Goal: Task Accomplishment & Management: Use online tool/utility

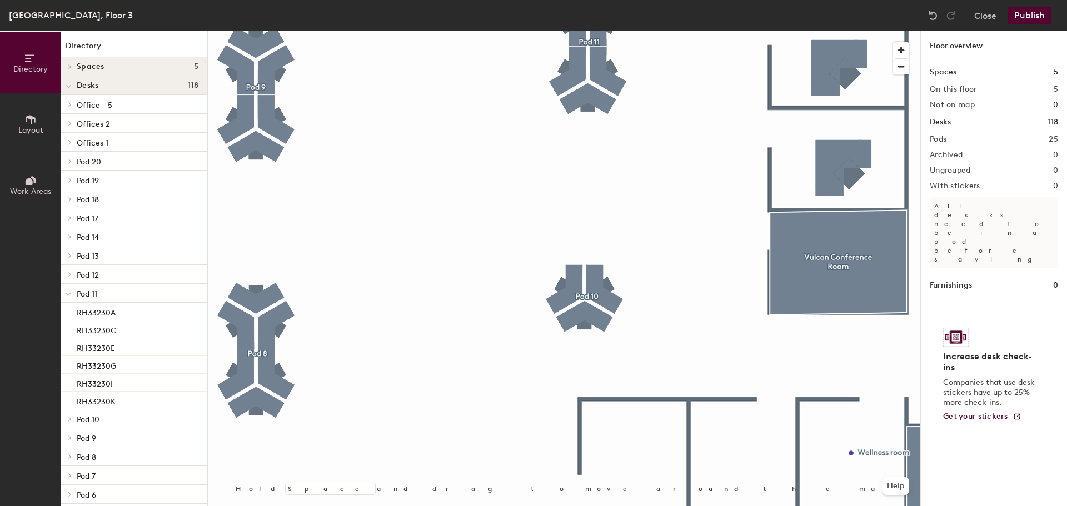
click at [31, 121] on icon at bounding box center [31, 119] width 10 height 9
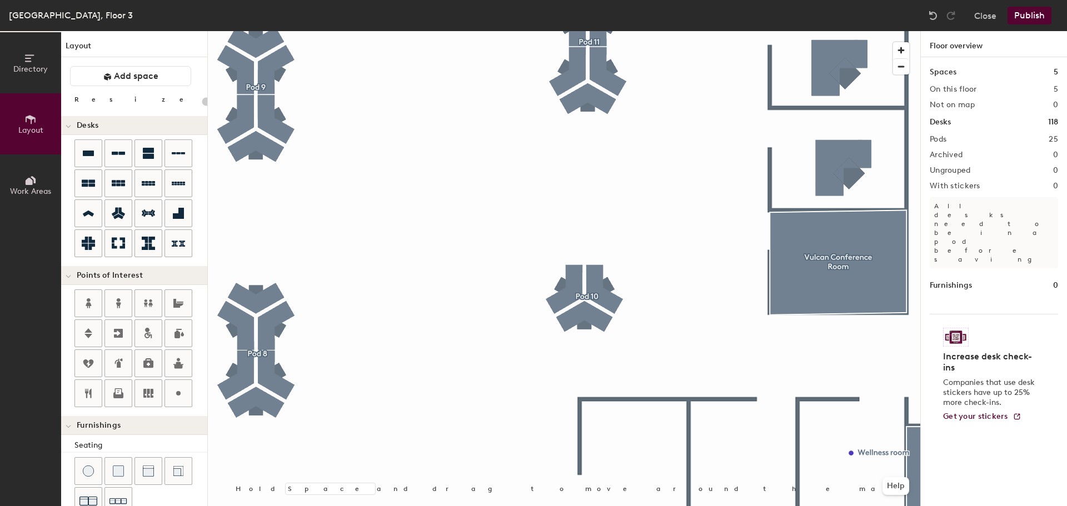
click at [31, 187] on span "Work Areas" at bounding box center [30, 191] width 41 height 9
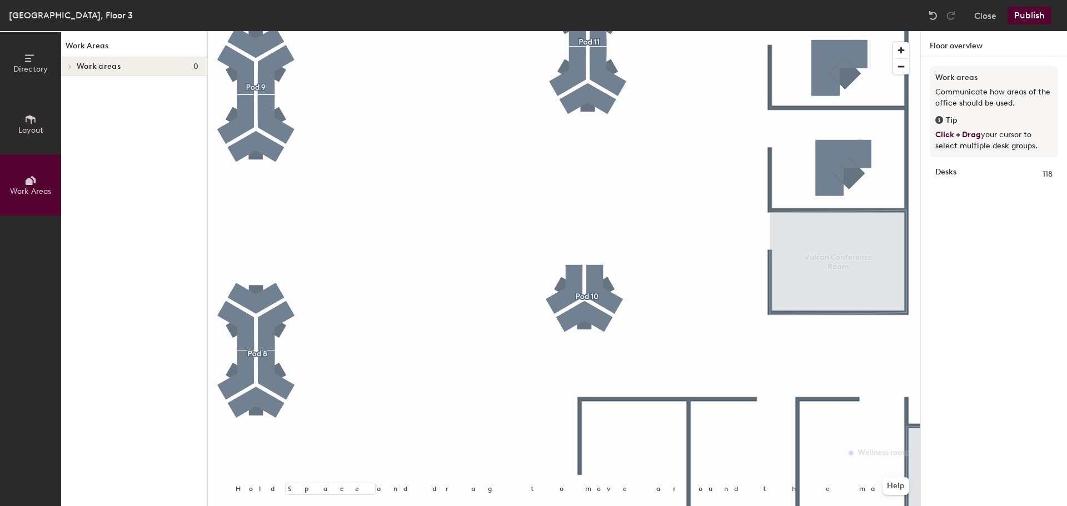
click at [31, 69] on span "Directory" at bounding box center [30, 68] width 34 height 9
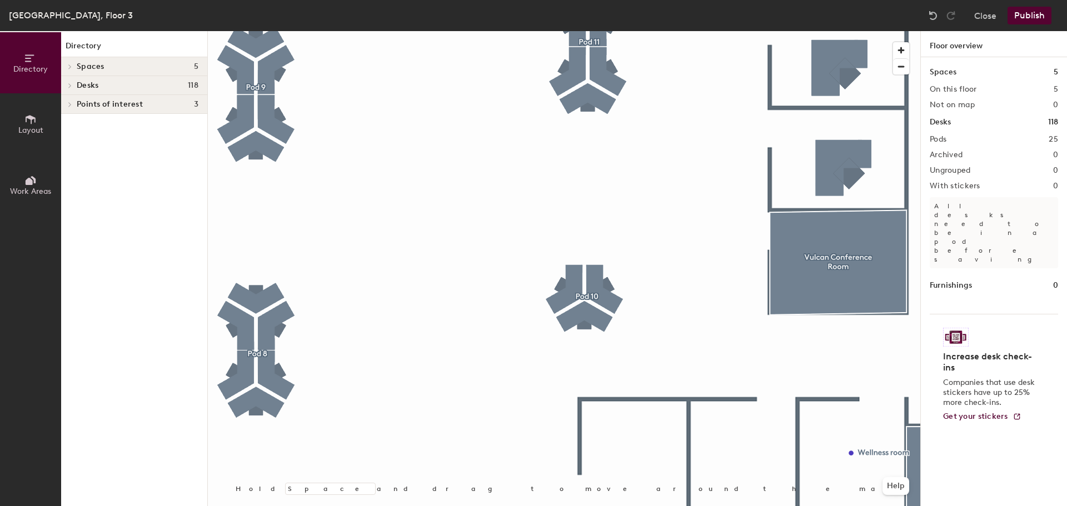
click at [24, 133] on span "Layout" at bounding box center [30, 130] width 25 height 9
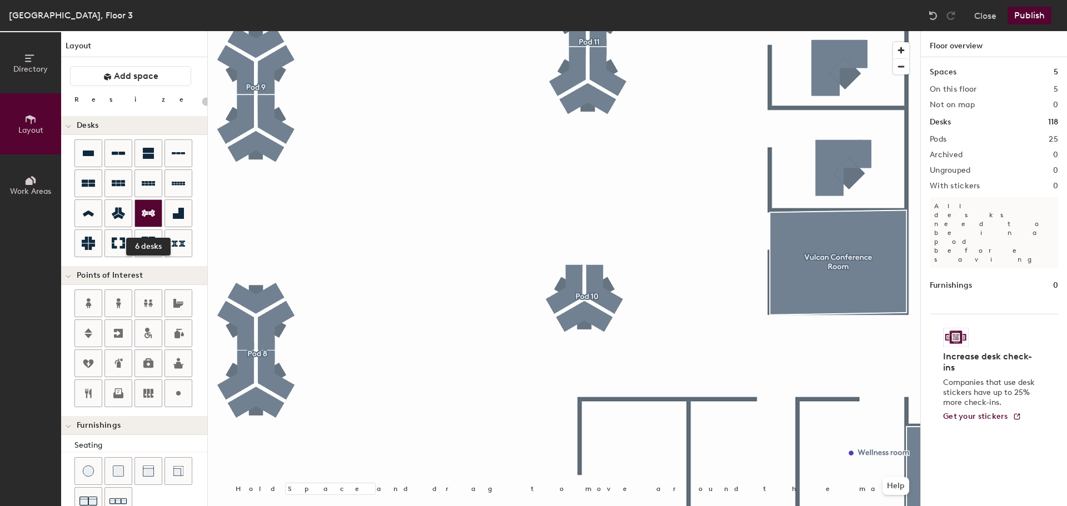
click at [147, 209] on icon at bounding box center [148, 213] width 13 height 13
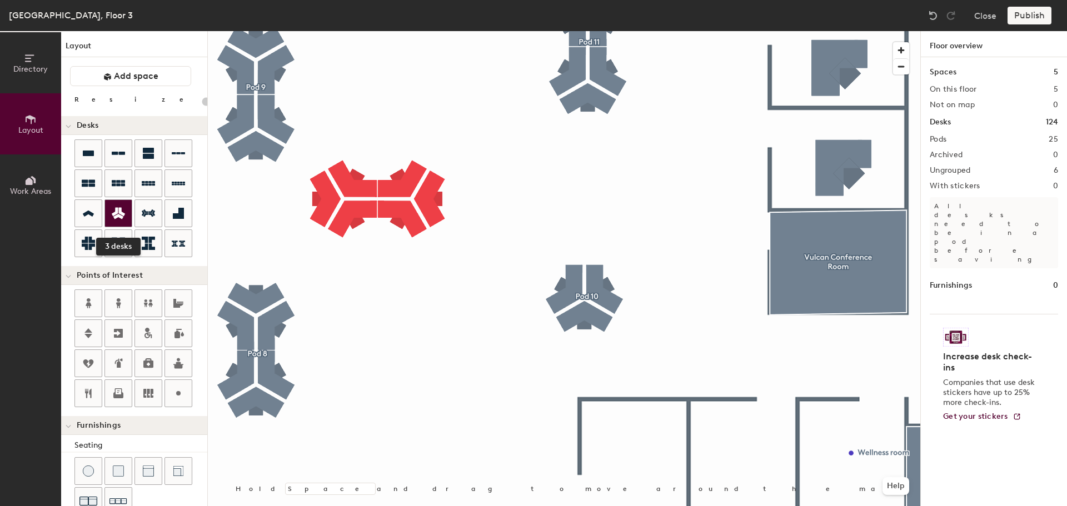
click at [122, 213] on icon at bounding box center [118, 214] width 13 height 12
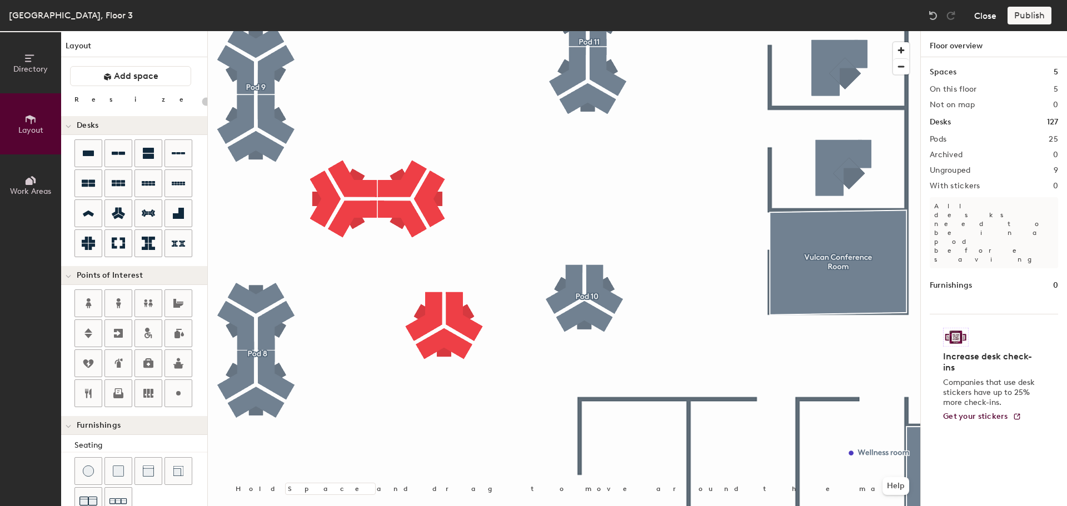
click at [987, 13] on button "Close" at bounding box center [985, 16] width 22 height 18
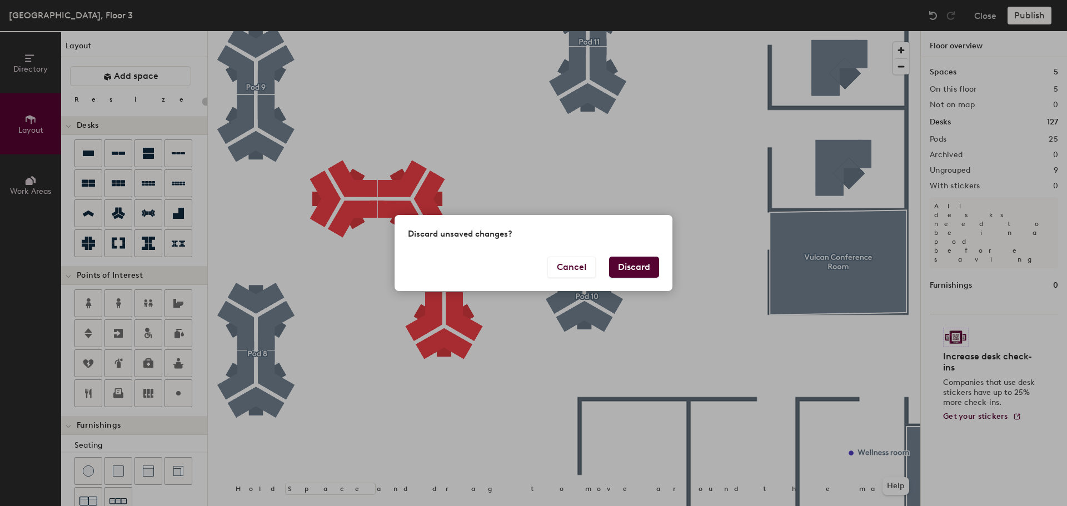
click at [638, 266] on button "Discard" at bounding box center [634, 267] width 50 height 21
type input "20"
